Goal: Transaction & Acquisition: Download file/media

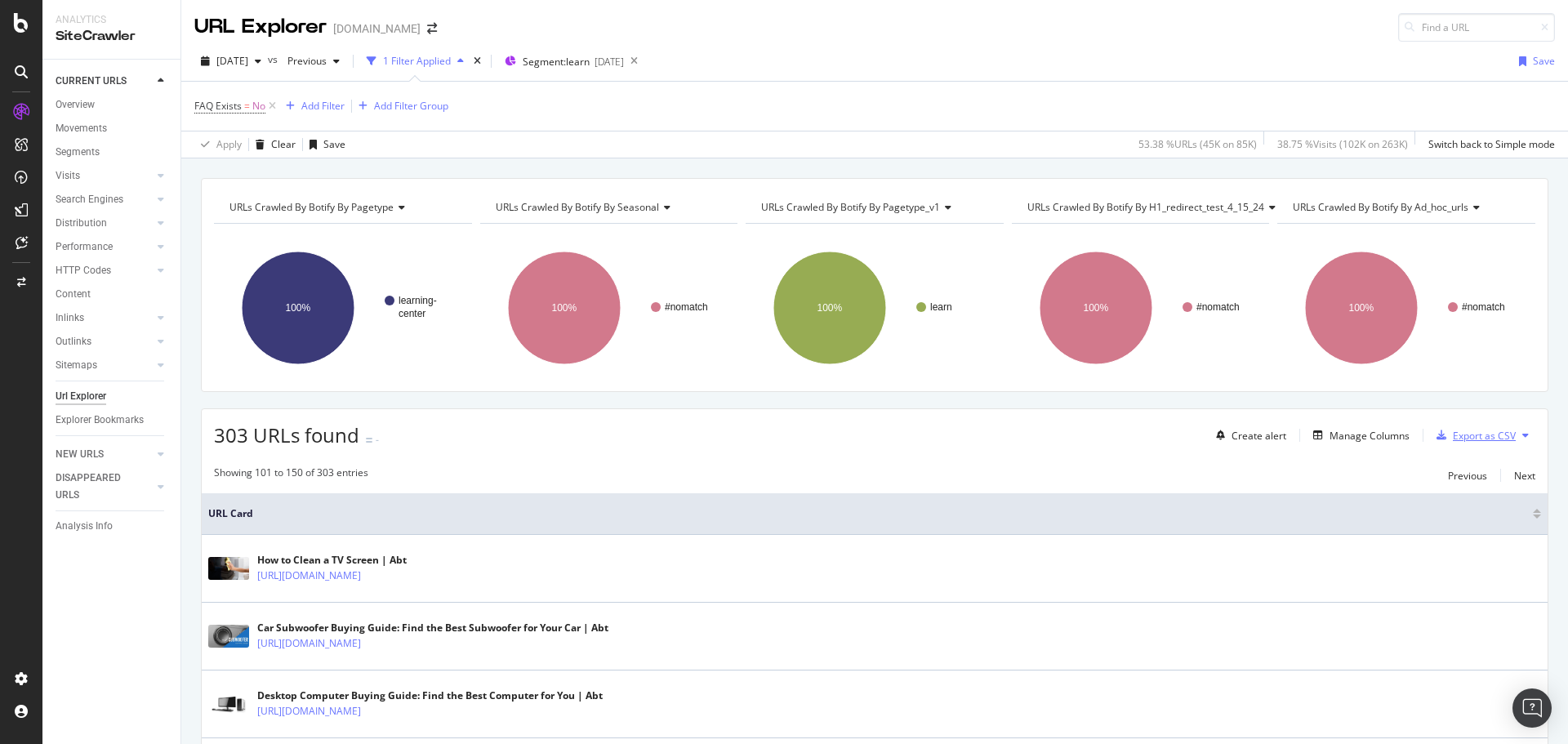
click at [1453, 441] on div "Export as CSV" at bounding box center [1484, 435] width 63 height 14
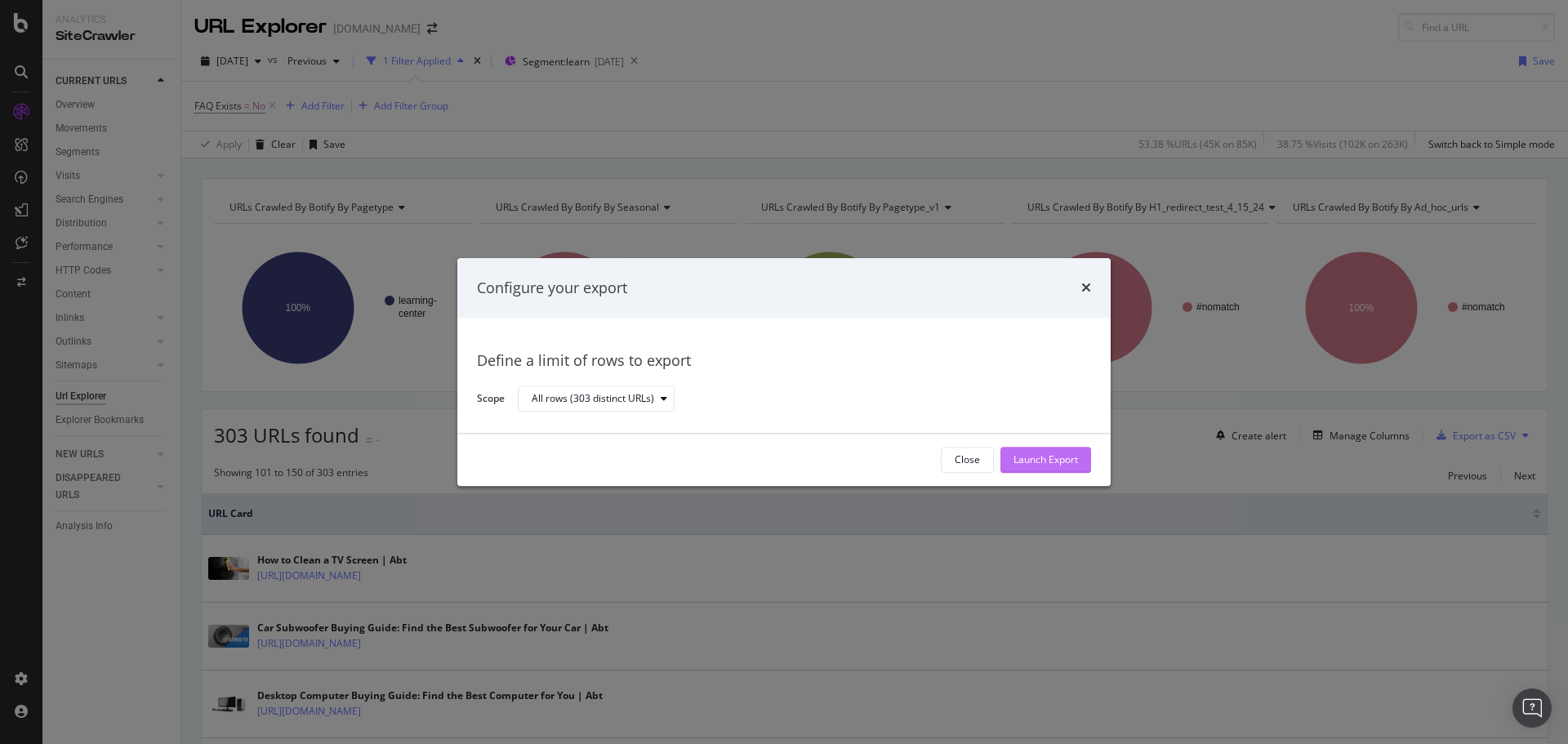
click at [1069, 447] on button "Launch Export" at bounding box center [1046, 460] width 91 height 26
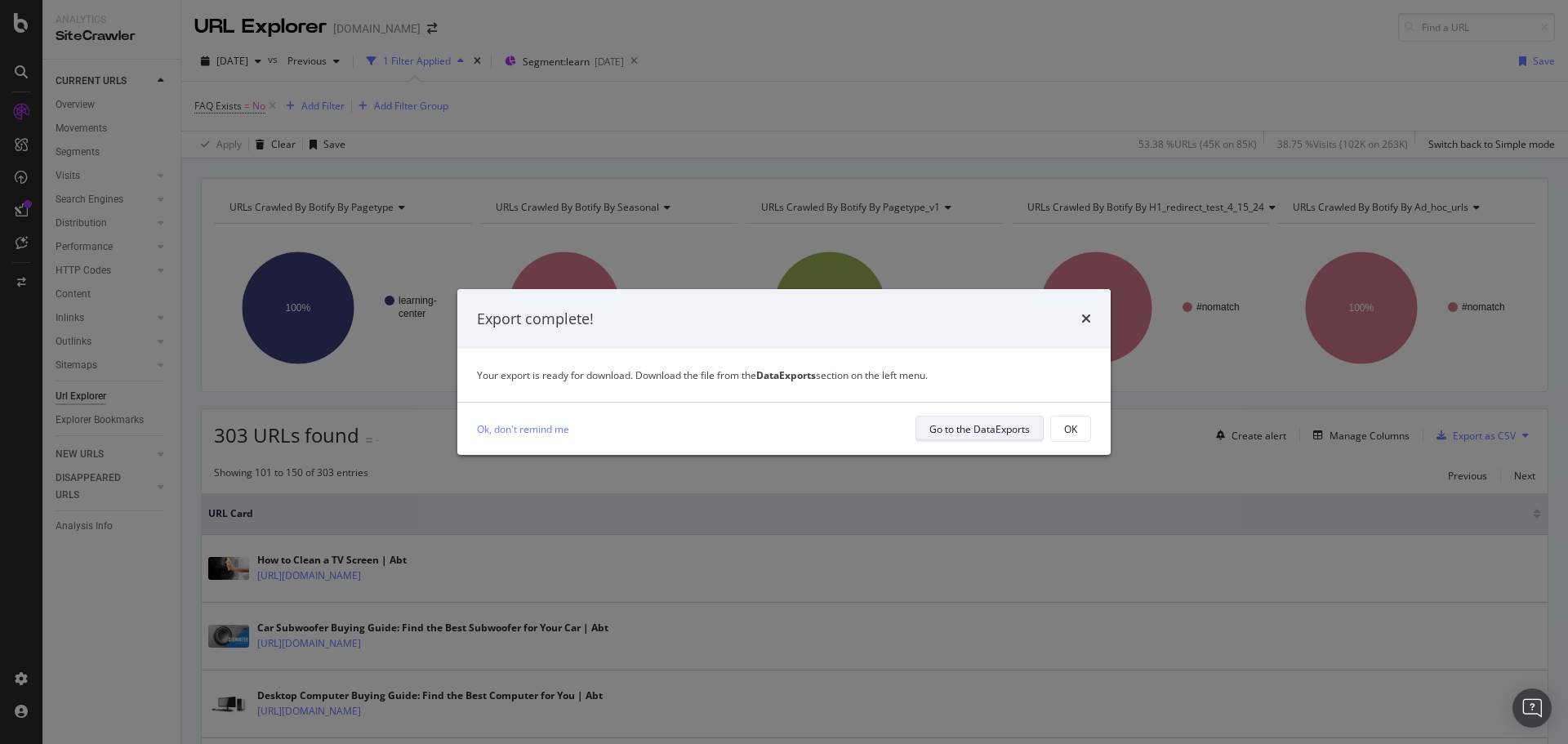
drag, startPoint x: 1023, startPoint y: 434, endPoint x: 972, endPoint y: 427, distance: 51.5
click at [972, 427] on div "Go to the DataExports" at bounding box center [980, 428] width 101 height 14
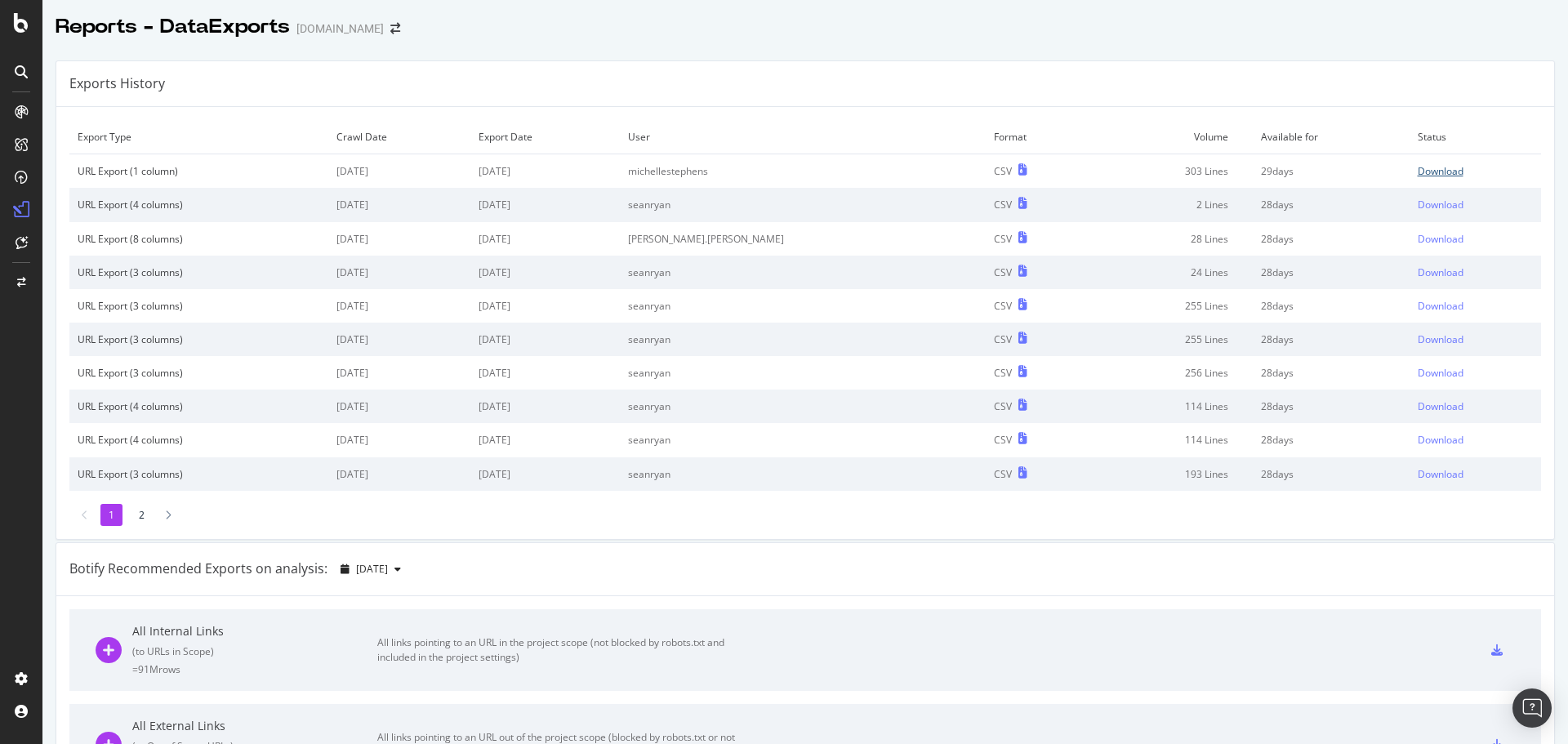
click at [1417, 175] on div "Download" at bounding box center [1439, 171] width 45 height 14
